Goal: Book appointment/travel/reservation

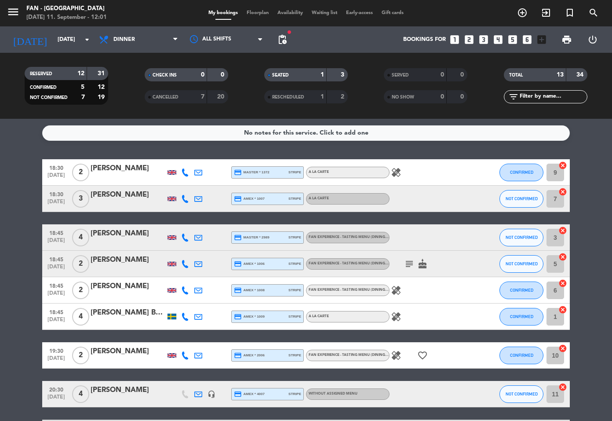
click at [251, 15] on span "Floorplan" at bounding box center [257, 13] width 31 height 5
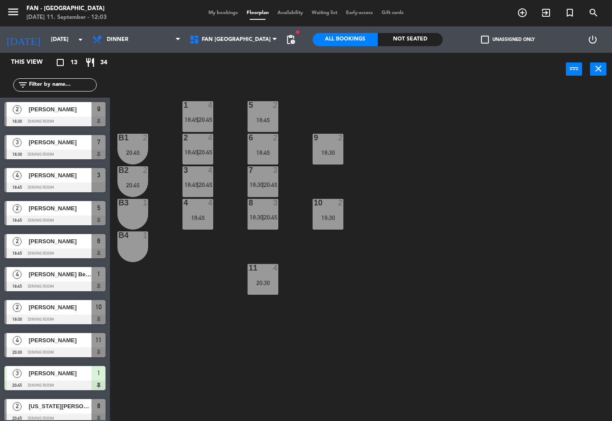
click at [131, 214] on div "B3 1" at bounding box center [132, 214] width 31 height 31
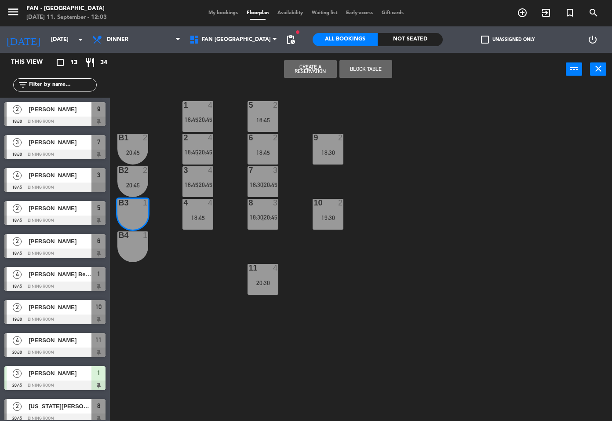
click at [131, 251] on div "B4 1" at bounding box center [132, 246] width 31 height 31
click at [516, 15] on span "add_circle_outline" at bounding box center [522, 12] width 24 height 15
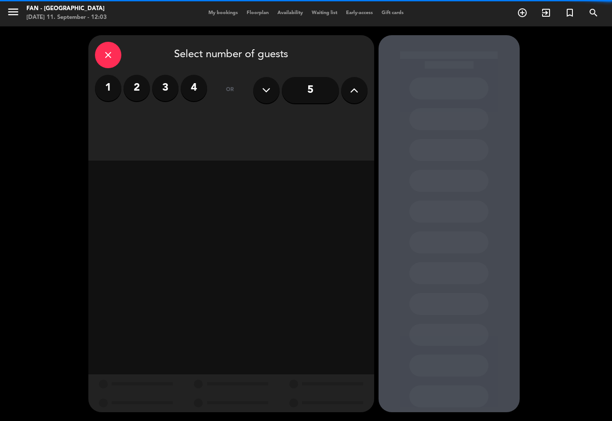
click at [131, 89] on label "2" at bounding box center [136, 88] width 26 height 26
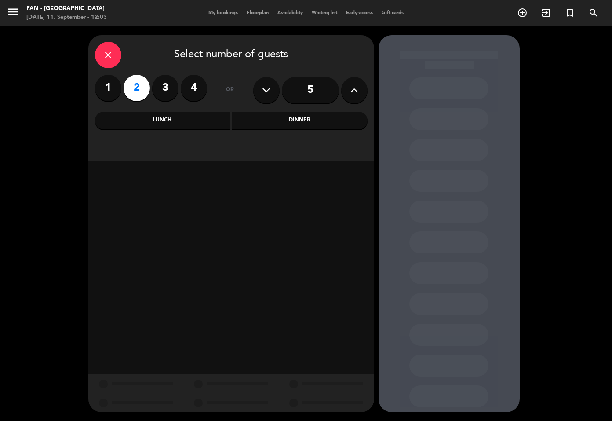
click at [156, 122] on div "Lunch" at bounding box center [162, 121] width 135 height 18
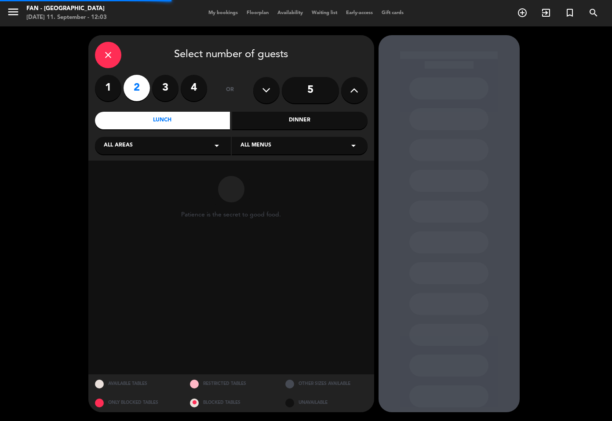
click at [284, 123] on div "Dinner" at bounding box center [299, 121] width 135 height 18
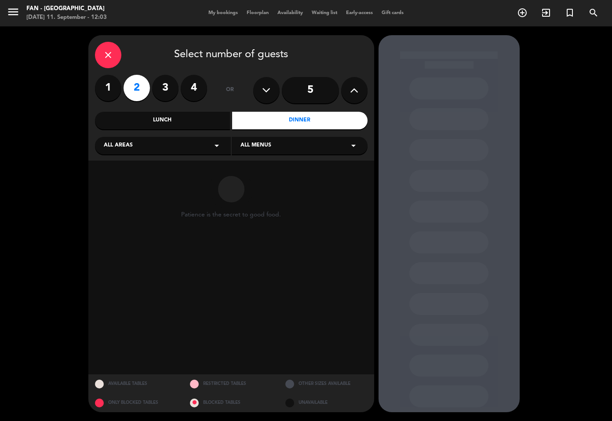
click at [188, 142] on div "All areas arrow_drop_down" at bounding box center [163, 146] width 136 height 18
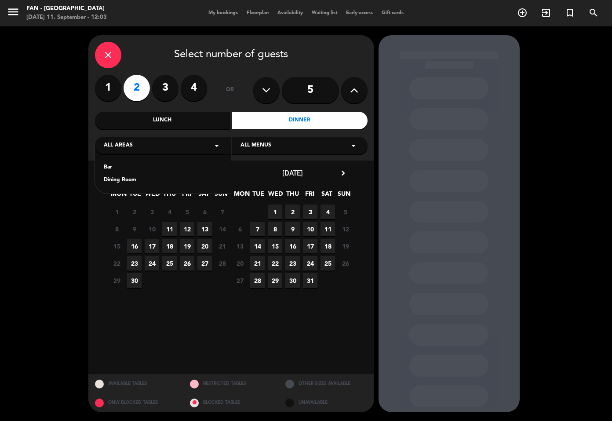
click at [124, 165] on div "Bar" at bounding box center [163, 167] width 118 height 9
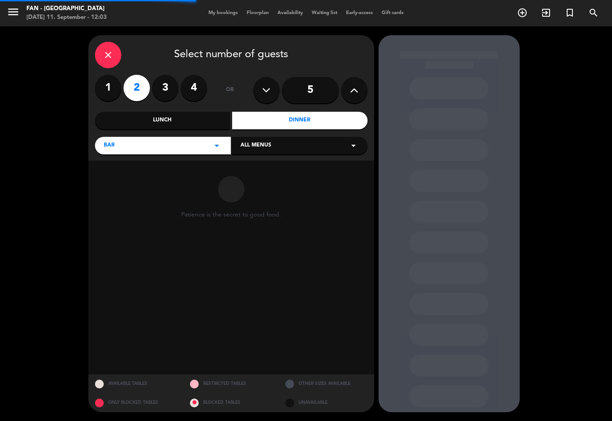
click at [308, 149] on div "All menus arrow_drop_down" at bounding box center [300, 146] width 136 height 18
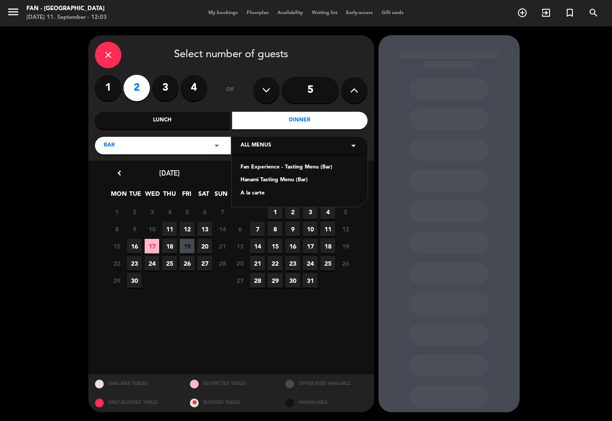
click at [253, 191] on div "A la carte" at bounding box center [299, 193] width 118 height 9
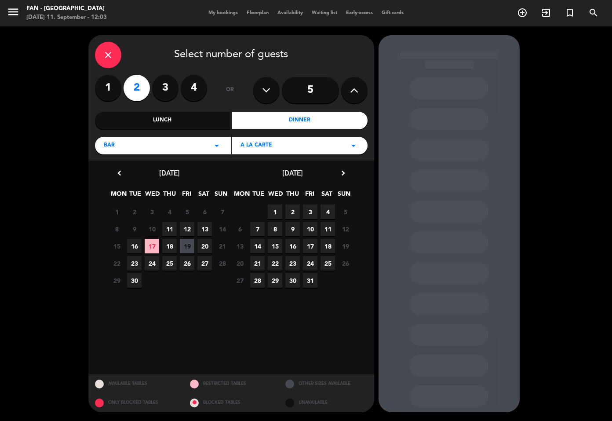
click at [207, 246] on span "20" at bounding box center [204, 246] width 15 height 15
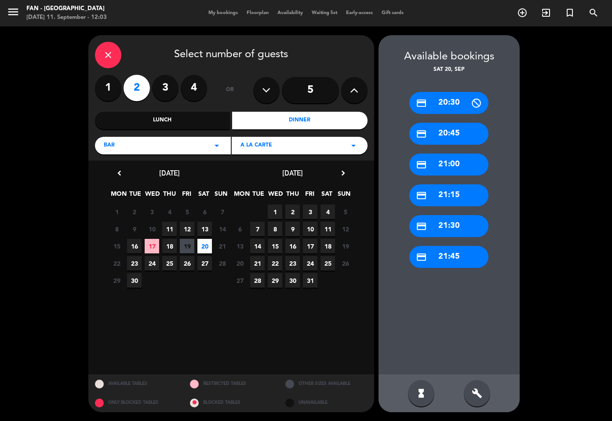
click at [474, 398] on div "build" at bounding box center [477, 393] width 26 height 26
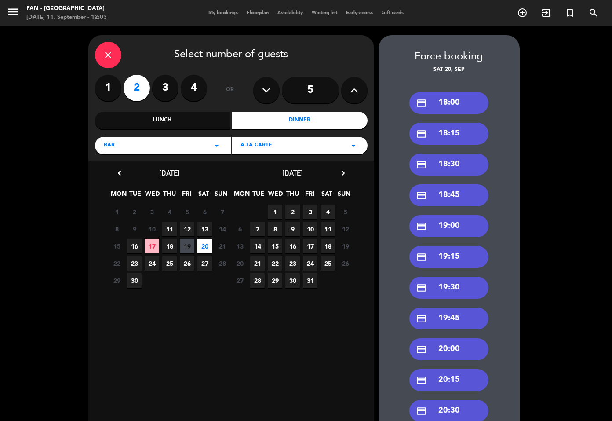
click at [459, 168] on div "credit_card 18:30" at bounding box center [448, 164] width 79 height 22
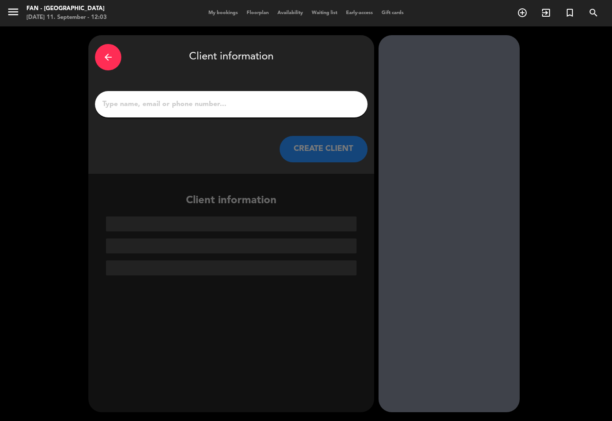
click at [298, 115] on div at bounding box center [231, 104] width 272 height 26
click at [301, 105] on input "1" at bounding box center [231, 104] width 259 height 12
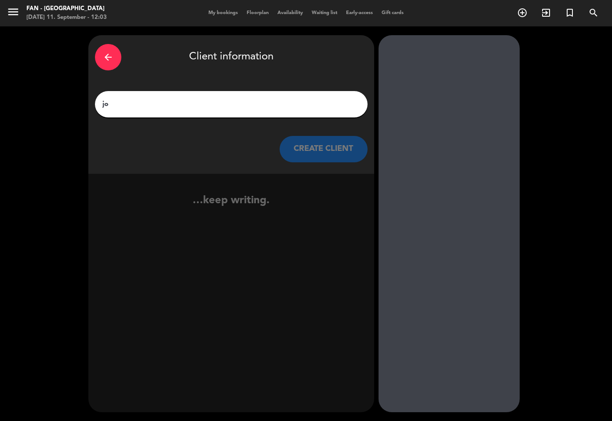
type input "j"
type input "Jo"
click at [108, 58] on icon "arrow_back" at bounding box center [108, 57] width 11 height 11
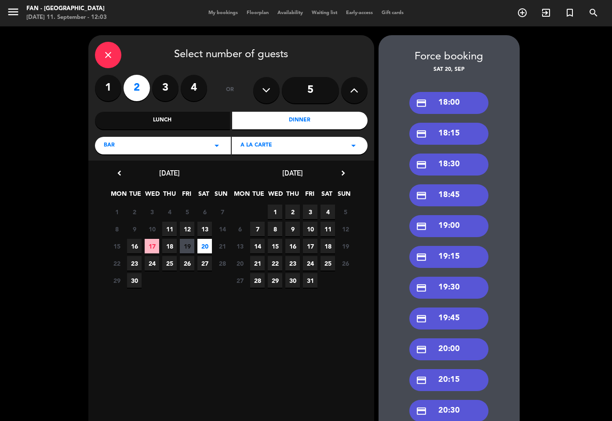
click at [108, 58] on icon "close" at bounding box center [108, 55] width 11 height 11
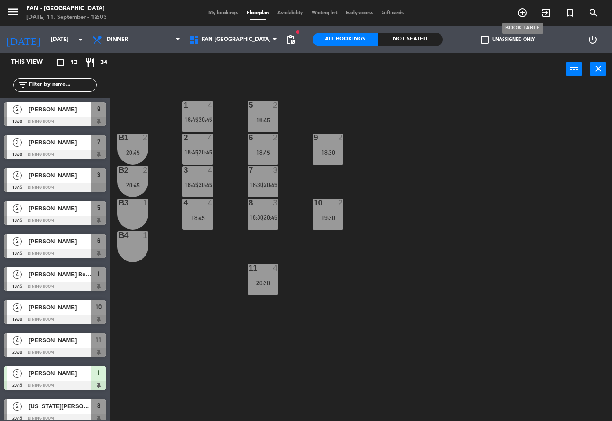
click at [524, 11] on icon "add_circle_outline" at bounding box center [522, 12] width 11 height 11
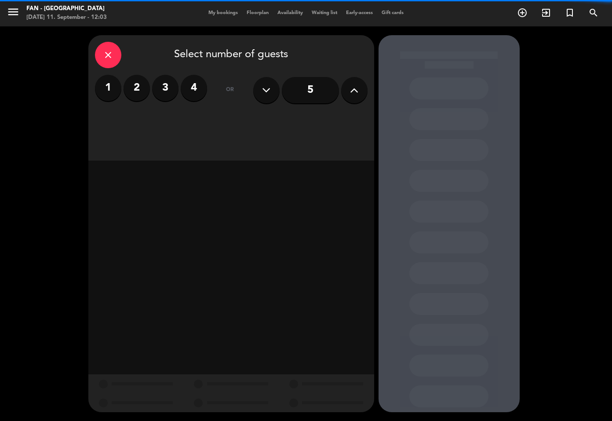
click at [131, 81] on label "2" at bounding box center [136, 88] width 26 height 26
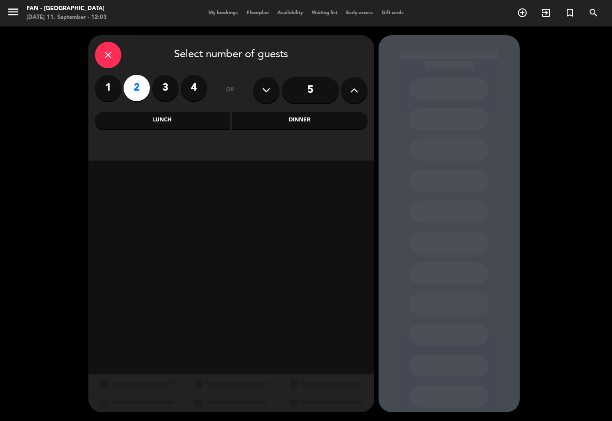
click at [269, 125] on div "Dinner" at bounding box center [299, 121] width 135 height 18
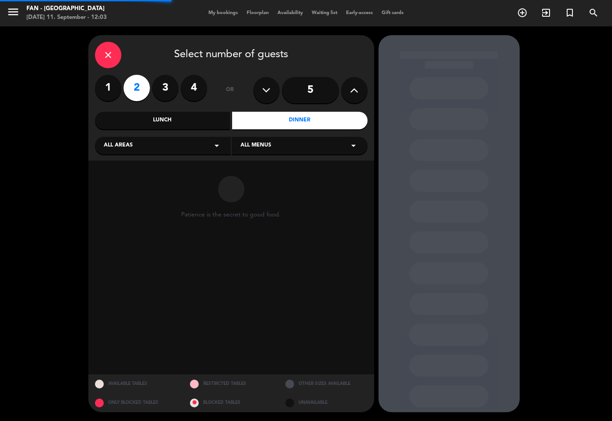
click at [189, 141] on div "All areas arrow_drop_down" at bounding box center [163, 146] width 136 height 18
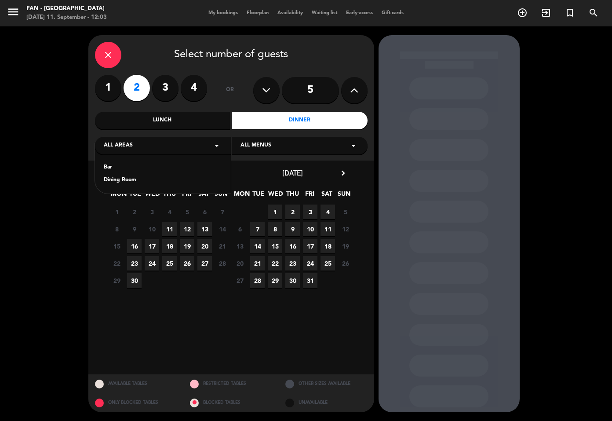
click at [117, 181] on div "Dining Room" at bounding box center [163, 180] width 118 height 9
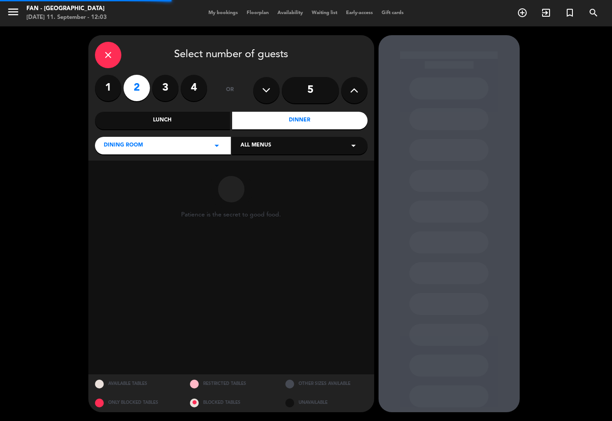
click at [278, 148] on div "All menus arrow_drop_down" at bounding box center [300, 146] width 136 height 18
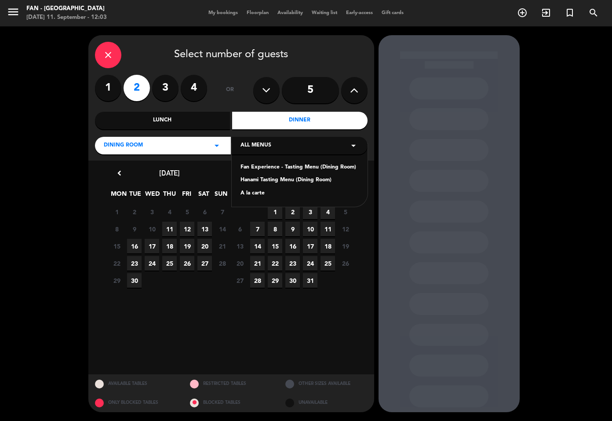
click at [247, 193] on div "A la carte" at bounding box center [299, 193] width 118 height 9
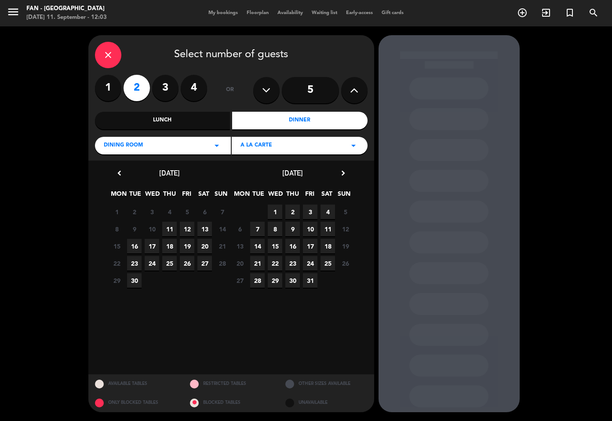
click at [205, 229] on span "13" at bounding box center [204, 229] width 15 height 15
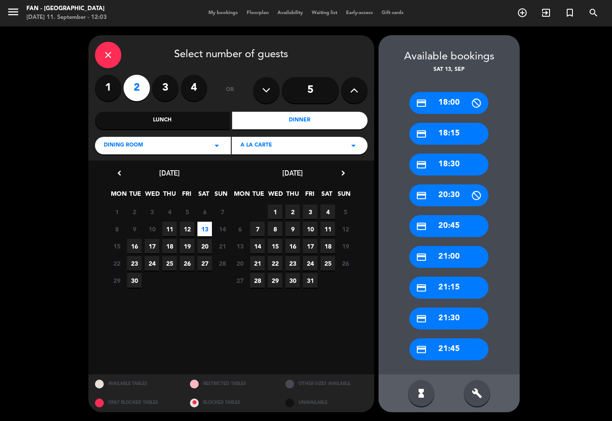
click at [461, 161] on div "credit_card 18:30" at bounding box center [448, 164] width 79 height 22
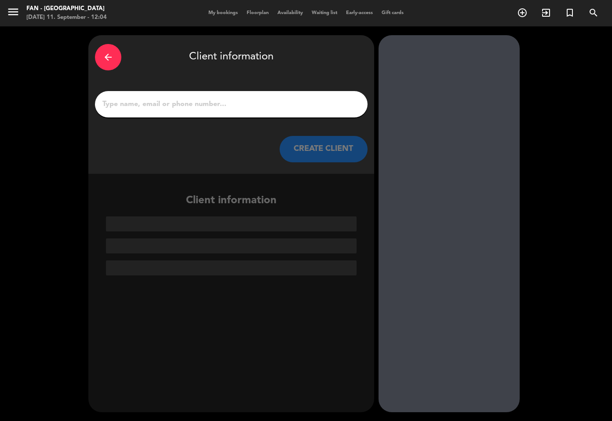
click at [301, 106] on input "1" at bounding box center [231, 104] width 259 height 12
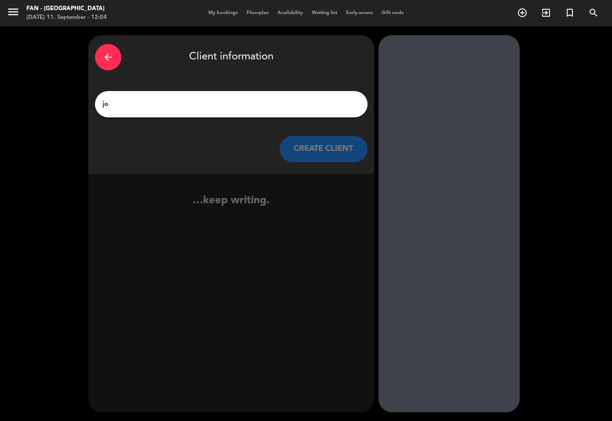
type input "j"
type input "Jo"
click at [334, 151] on button "CREATE CLIENT" at bounding box center [324, 149] width 88 height 26
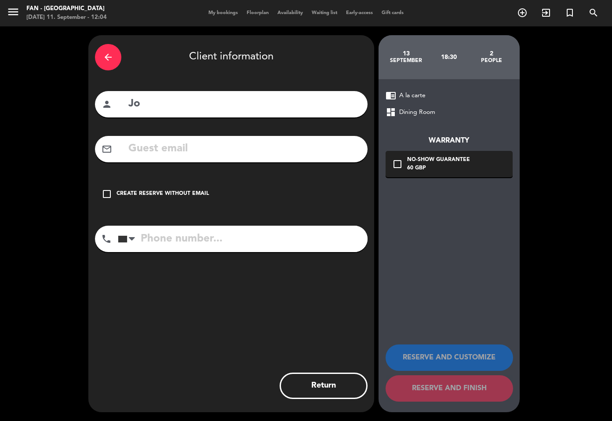
click at [102, 193] on icon "check_box_outline_blank" at bounding box center [107, 194] width 11 height 11
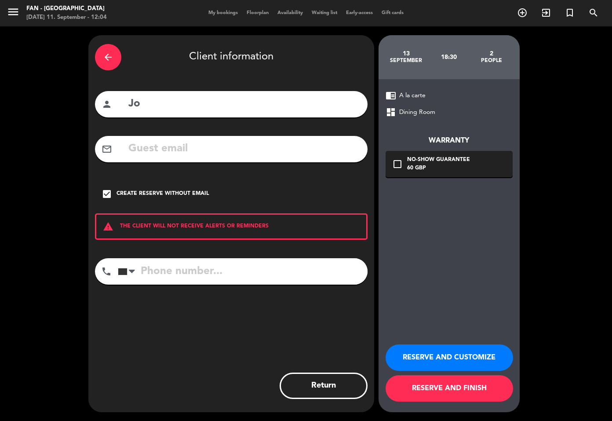
click at [427, 387] on button "RESERVE AND FINISH" at bounding box center [448, 388] width 127 height 26
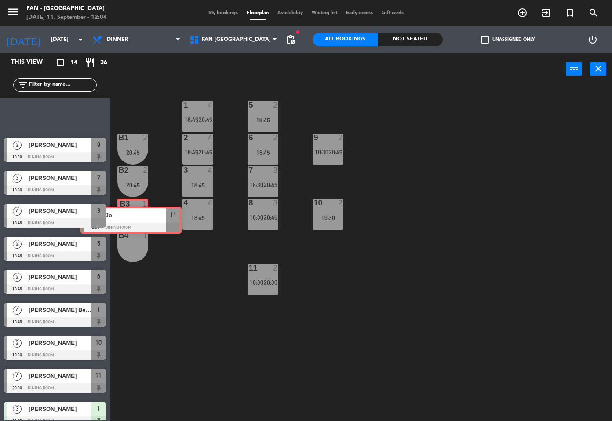
drag, startPoint x: 42, startPoint y: 108, endPoint x: 123, endPoint y: 212, distance: 131.6
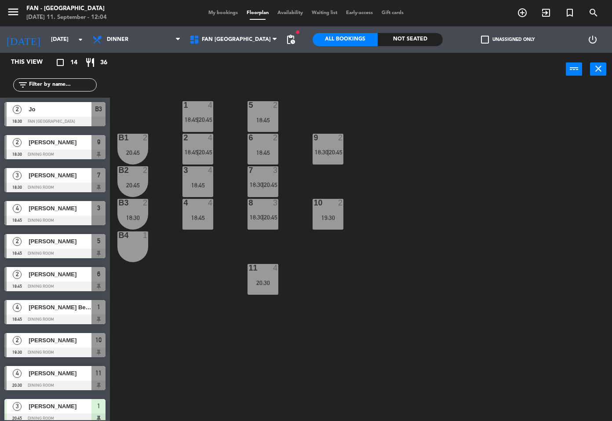
click at [138, 215] on div "18:30" at bounding box center [132, 217] width 31 height 6
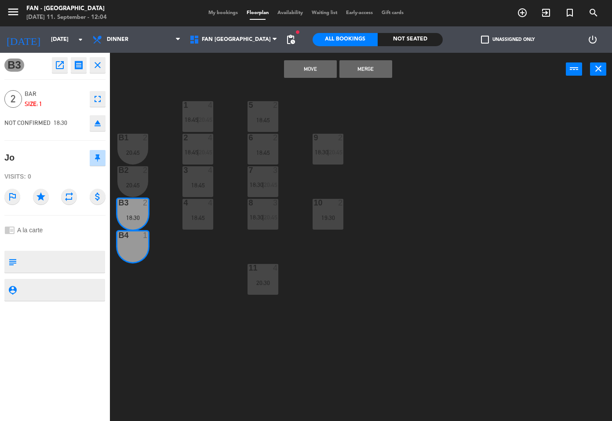
click at [131, 244] on div "B4 1" at bounding box center [132, 246] width 31 height 31
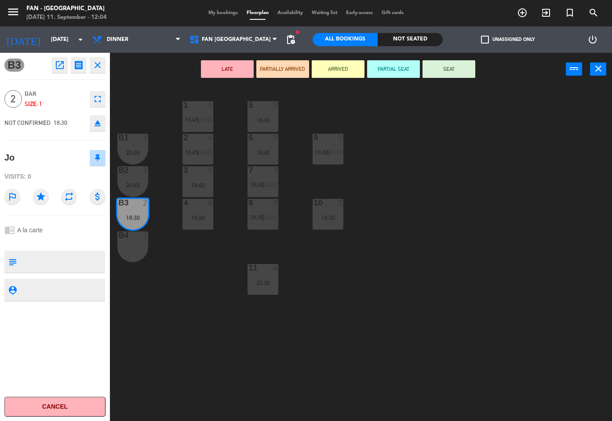
click at [135, 243] on div "B4 1" at bounding box center [132, 246] width 31 height 31
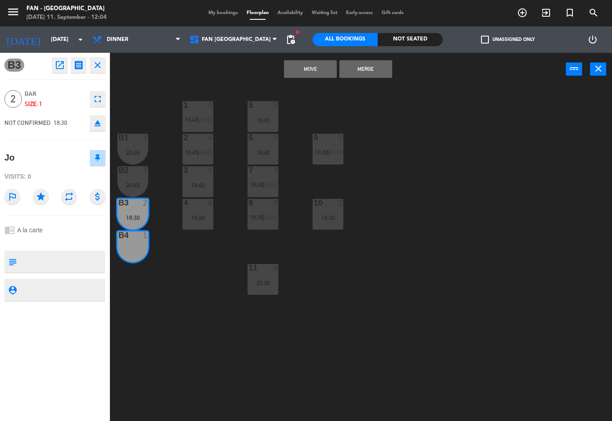
click at [390, 65] on button "Merge" at bounding box center [365, 69] width 53 height 18
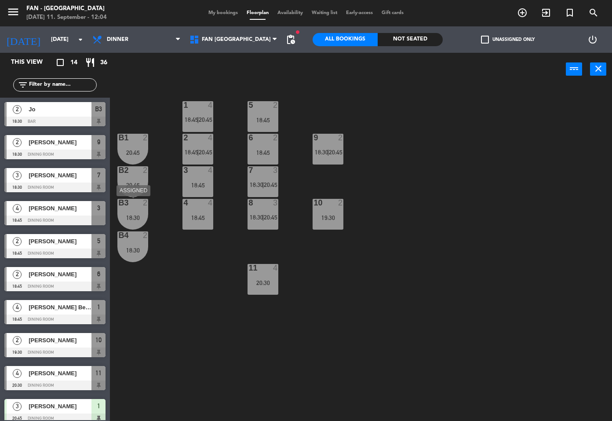
click at [136, 210] on div "B3 2 18:30" at bounding box center [132, 214] width 31 height 31
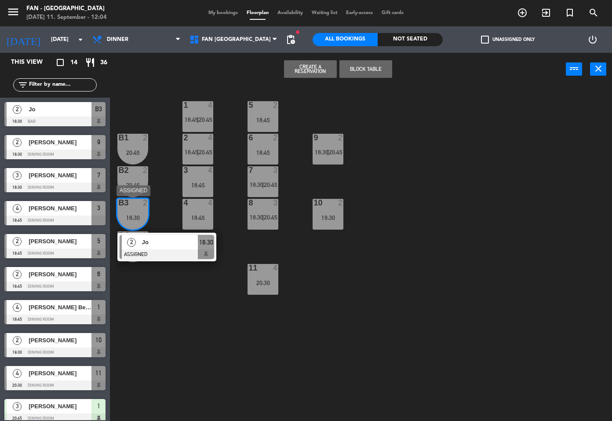
click at [156, 238] on div "2 Jo ASSIGNED 18:30" at bounding box center [167, 246] width 112 height 29
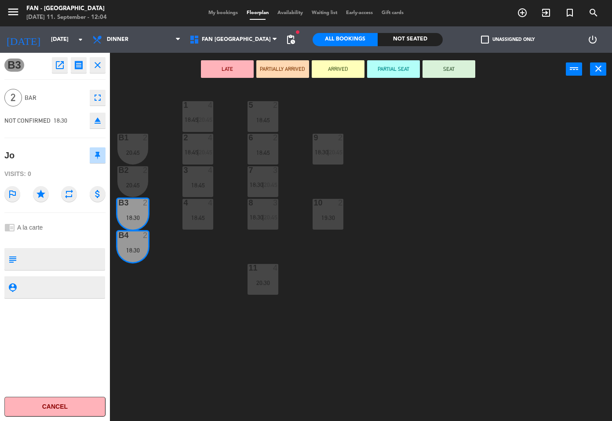
click at [60, 68] on icon "open_in_new" at bounding box center [59, 65] width 11 height 11
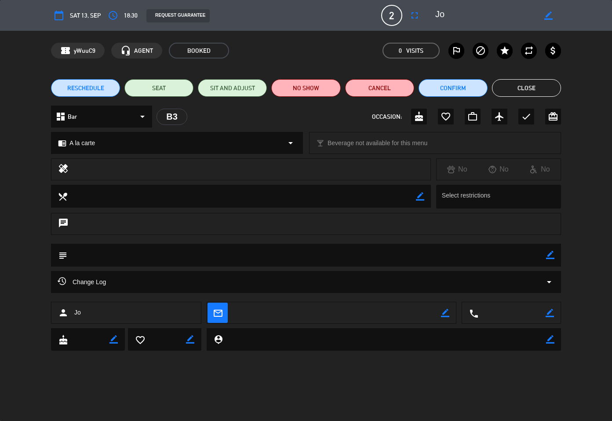
click at [536, 87] on button "Close" at bounding box center [526, 88] width 69 height 18
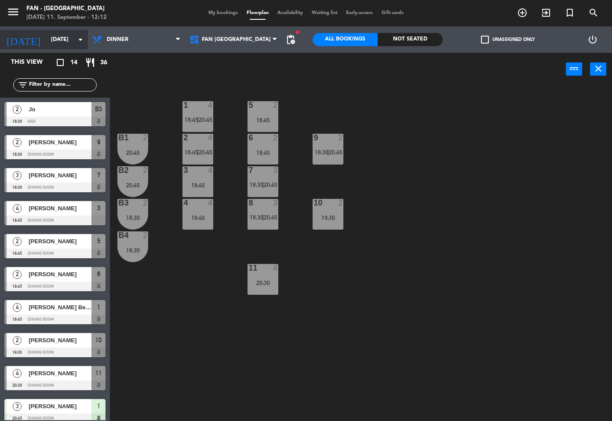
click at [48, 46] on input "[DATE]" at bounding box center [84, 39] width 75 height 15
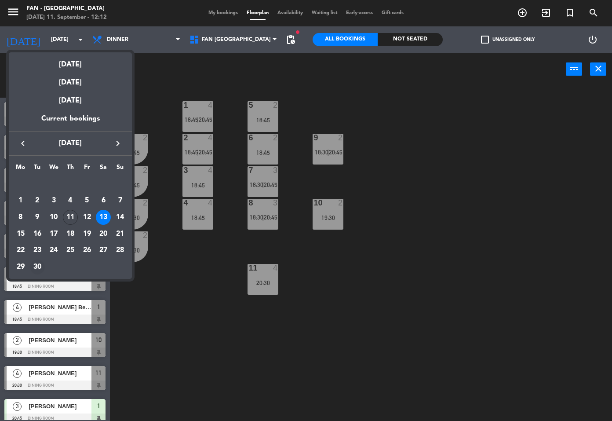
click at [39, 266] on div "30" at bounding box center [37, 266] width 15 height 15
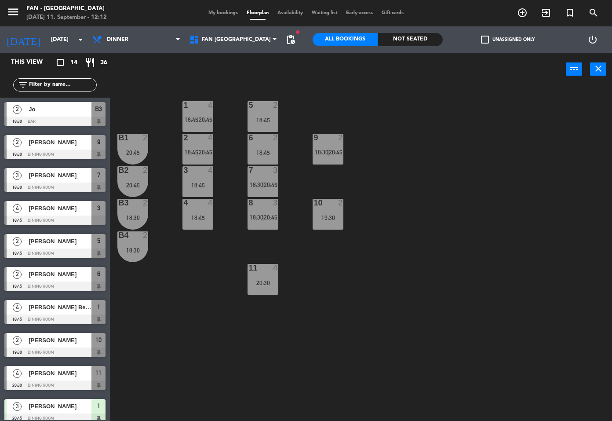
type input "[DATE]"
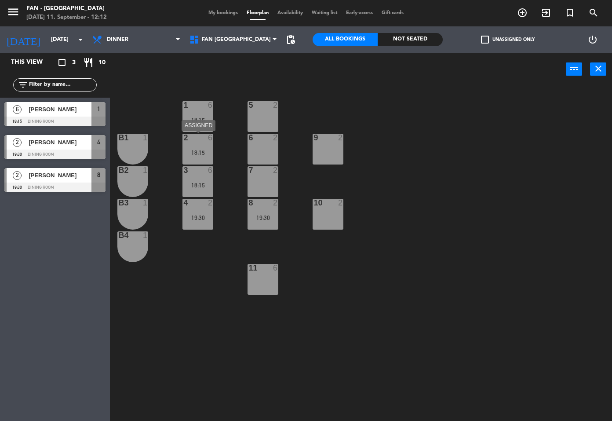
click at [203, 150] on div "18:15" at bounding box center [197, 152] width 31 height 6
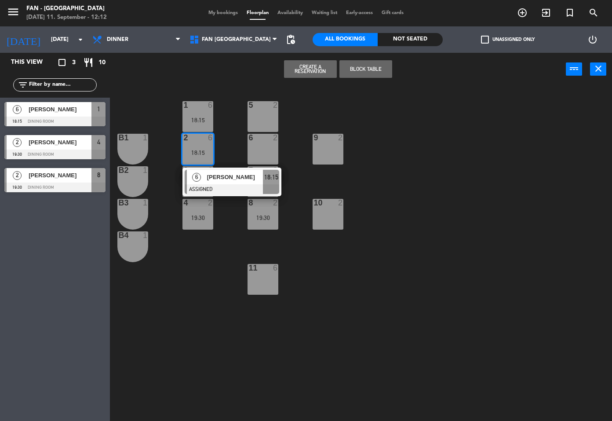
click at [229, 117] on div "1 6 18:15 5 2 B1 1 2 6 18:15 6 [PERSON_NAME] ASSIGNED 18:15 9 2 6 2 B2 1 3 6 18…" at bounding box center [364, 253] width 496 height 335
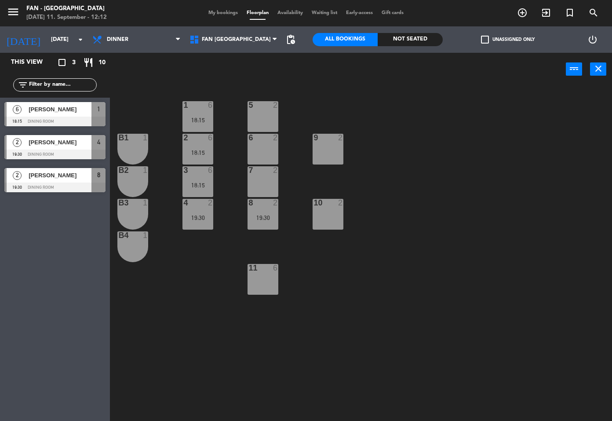
click at [203, 186] on div "18:15" at bounding box center [197, 185] width 31 height 6
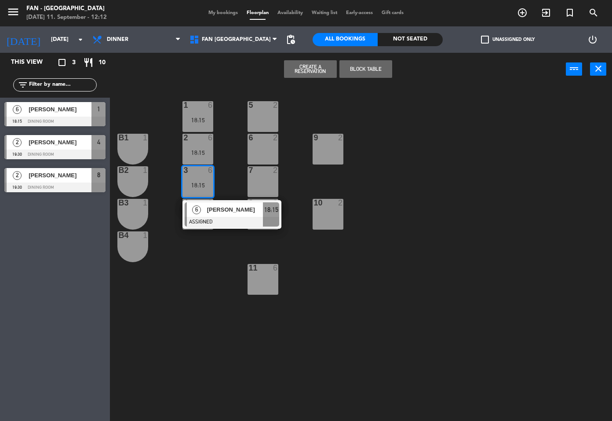
click at [225, 157] on div "1 6 18:15 5 2 B1 1 2 6 18:15 9 2 6 2 B2 1 3 6 18:15 6 [PERSON_NAME] ASSIGNED 18…" at bounding box center [364, 253] width 496 height 335
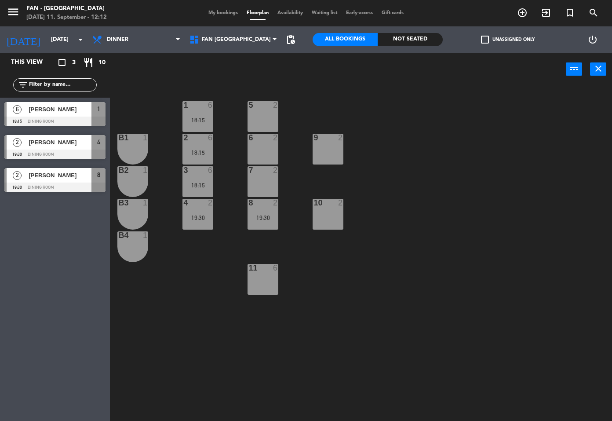
click at [200, 222] on div "4 2 19:30" at bounding box center [197, 214] width 31 height 31
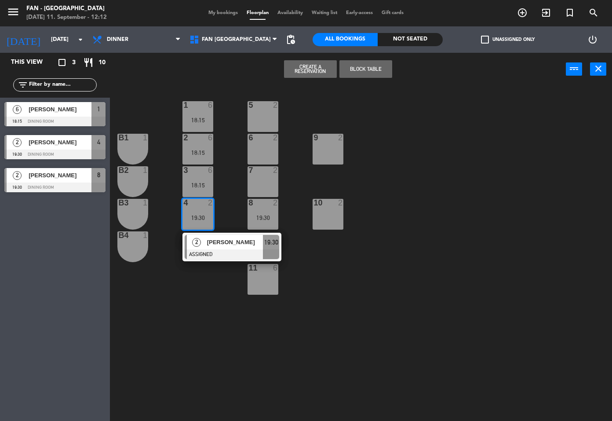
click at [224, 208] on div "1 6 18:15 5 2 B1 1 2 6 18:15 9 2 6 2 B2 1 3 6 18:15 7 2 B3 1 10 2 4 2 19:30 2 […" at bounding box center [364, 253] width 496 height 335
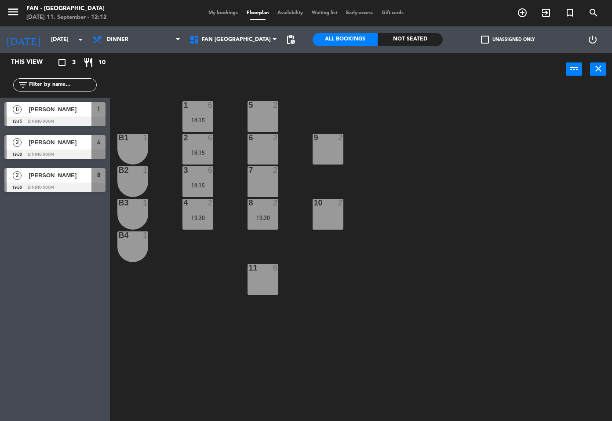
click at [269, 210] on div "8 2 19:30" at bounding box center [262, 214] width 31 height 31
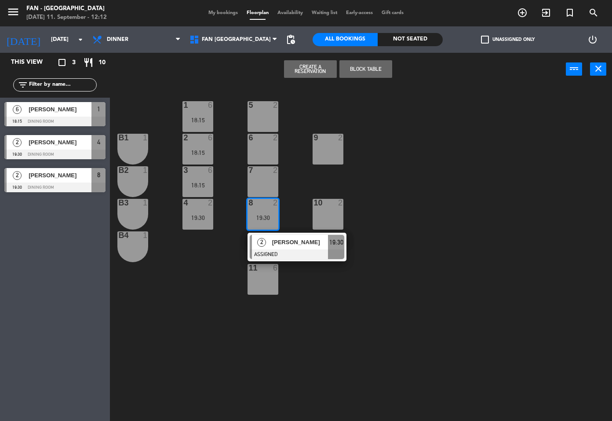
click at [369, 179] on div "1 6 18:15 5 2 B1 1 2 6 18:15 9 2 6 2 B2 1 3 6 18:15 7 2 B3 1 10 2 4 2 19:30 8 2…" at bounding box center [364, 253] width 496 height 335
